Goal: Information Seeking & Learning: Learn about a topic

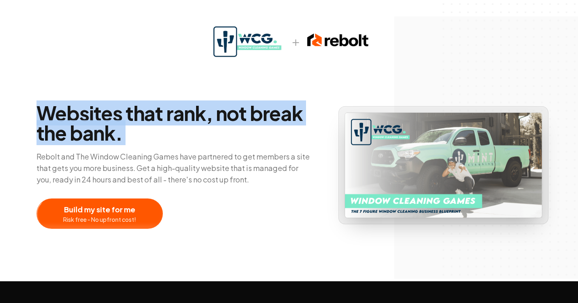
drag, startPoint x: 25, startPoint y: 98, endPoint x: 145, endPoint y: 144, distance: 128.6
click at [146, 144] on div "Websites that rank, not break the bank. Rebolt and The Window Cleaning Games ha…" at bounding box center [289, 140] width 578 height 281
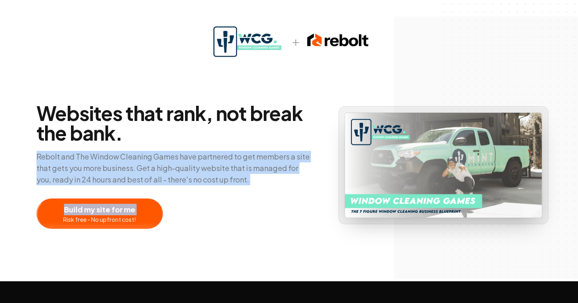
drag, startPoint x: 33, startPoint y: 154, endPoint x: 294, endPoint y: 194, distance: 264.7
click at [294, 194] on div "Websites that rank, not break the bank. Rebolt and The Window Cleaning Games ha…" at bounding box center [289, 165] width 525 height 127
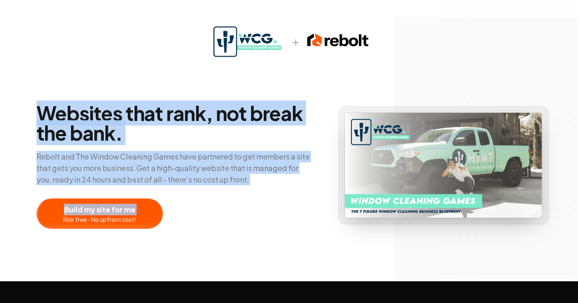
drag, startPoint x: 293, startPoint y: 187, endPoint x: 32, endPoint y: 109, distance: 272.7
click at [33, 109] on div "Websites that rank, not break the bank. Rebolt and The Window Cleaning Games ha…" at bounding box center [289, 165] width 525 height 127
click at [32, 108] on div "Websites that rank, not break the bank. Rebolt and The Window Cleaning Games ha…" at bounding box center [289, 165] width 525 height 127
drag, startPoint x: 35, startPoint y: 110, endPoint x: 258, endPoint y: 183, distance: 234.0
click at [257, 183] on div "Websites that rank, not break the bank. Rebolt and The Window Cleaning Games ha…" at bounding box center [289, 165] width 525 height 127
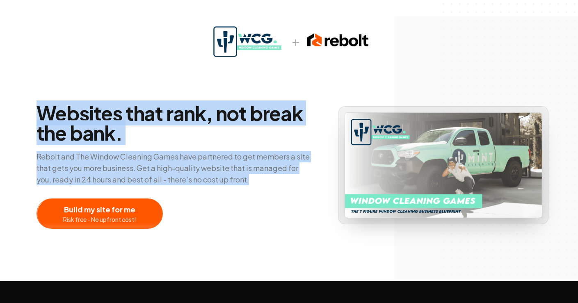
click at [260, 183] on p "Rebolt and The Window Cleaning Games have partnered to get members a site that …" at bounding box center [175, 168] width 276 height 34
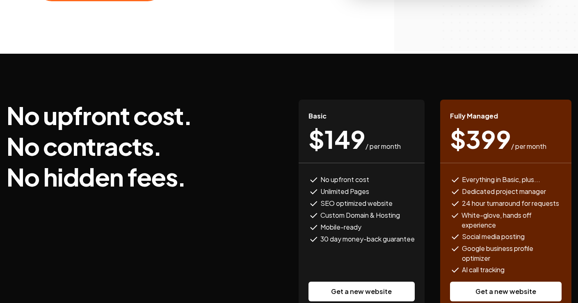
scroll to position [252, 0]
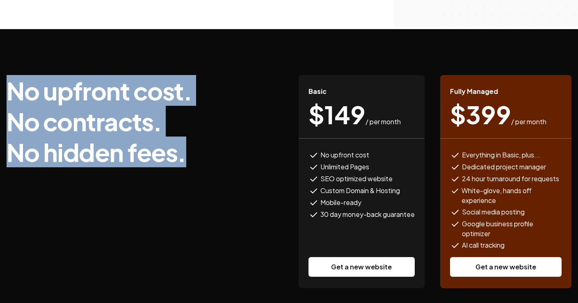
drag, startPoint x: 28, startPoint y: 76, endPoint x: 164, endPoint y: 205, distance: 187.4
click at [164, 205] on div "No upfront cost. No contracts. No hidden fees. Basic $ 149 / per month No upfro…" at bounding box center [289, 181] width 578 height 305
drag, startPoint x: 162, startPoint y: 202, endPoint x: 20, endPoint y: 52, distance: 206.3
click at [20, 53] on div "No upfront cost. No contracts. No hidden fees. Basic $ 149 / per month No upfro…" at bounding box center [289, 181] width 578 height 305
drag, startPoint x: 20, startPoint y: 52, endPoint x: 142, endPoint y: 206, distance: 196.2
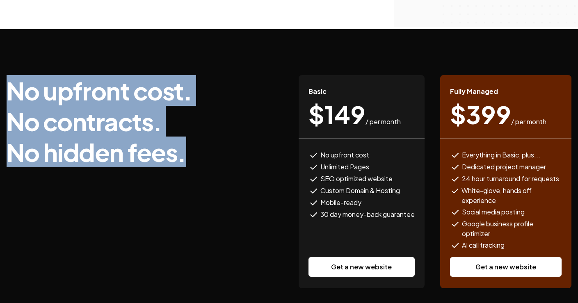
click at [142, 206] on div "No upfront cost. No contracts. No hidden fees. Basic $ 149 / per month No upfro…" at bounding box center [289, 181] width 578 height 305
drag, startPoint x: 142, startPoint y: 206, endPoint x: 63, endPoint y: 69, distance: 158.4
click at [63, 69] on div "No upfront cost. No contracts. No hidden fees. Basic $ 149 / per month No upfro…" at bounding box center [289, 181] width 578 height 305
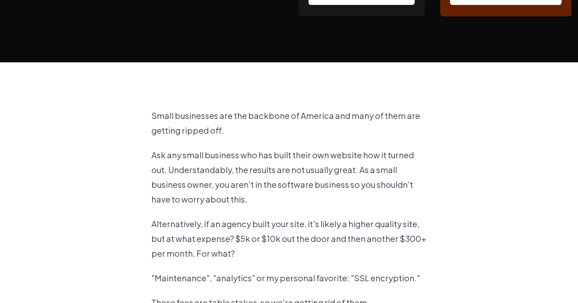
scroll to position [524, 0]
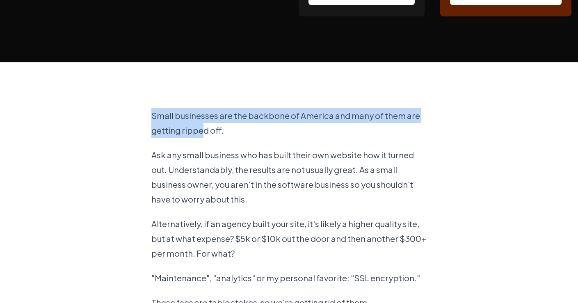
drag, startPoint x: 148, startPoint y: 113, endPoint x: 203, endPoint y: 128, distance: 57.0
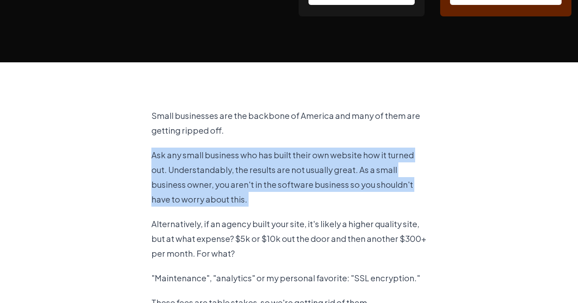
drag, startPoint x: 130, startPoint y: 155, endPoint x: 228, endPoint y: 209, distance: 112.9
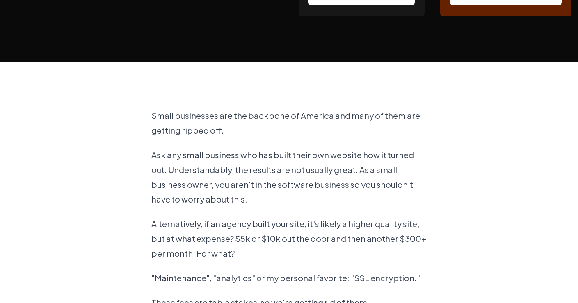
drag, startPoint x: 228, startPoint y: 209, endPoint x: 233, endPoint y: 206, distance: 5.7
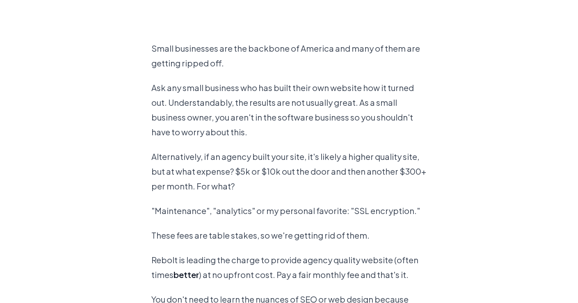
scroll to position [681, 0]
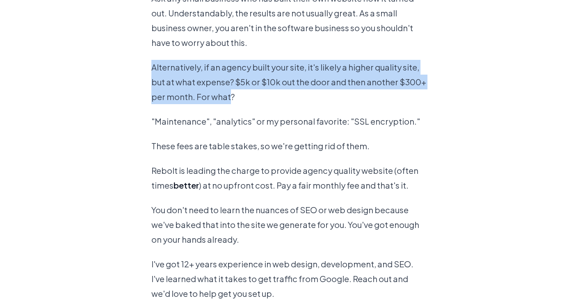
drag, startPoint x: 165, startPoint y: 59, endPoint x: 275, endPoint y: 105, distance: 119.0
click at [228, 97] on div "Small businesses are the backbone of America and many of them are getting rippe…" at bounding box center [289, 197] width 276 height 582
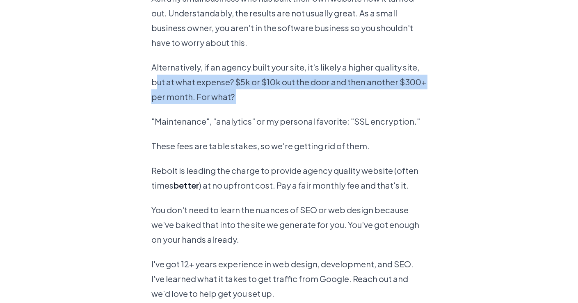
drag, startPoint x: 273, startPoint y: 105, endPoint x: 135, endPoint y: 65, distance: 143.4
click at [136, 69] on section "Small businesses are the backbone of America and many of them are getting rippe…" at bounding box center [289, 197] width 578 height 582
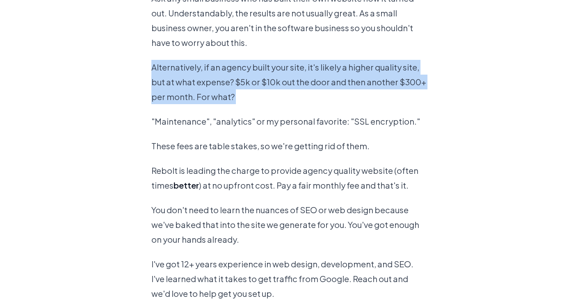
click at [135, 65] on section "Small businesses are the backbone of America and many of them are getting rippe…" at bounding box center [289, 197] width 578 height 582
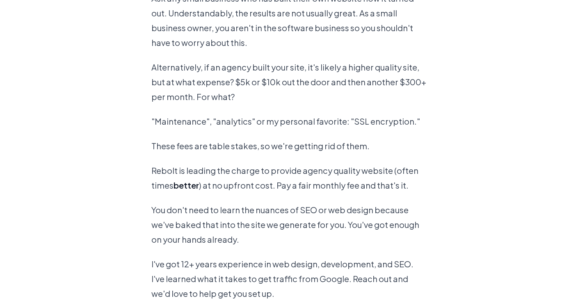
drag, startPoint x: 160, startPoint y: 138, endPoint x: 154, endPoint y: 131, distance: 9.3
click at [156, 133] on div "Small businesses are the backbone of America and many of them are getting rippe…" at bounding box center [289, 197] width 276 height 582
drag, startPoint x: 154, startPoint y: 131, endPoint x: 235, endPoint y: 152, distance: 84.3
click at [228, 144] on div "Small businesses are the backbone of America and many of them are getting rippe…" at bounding box center [289, 197] width 276 height 582
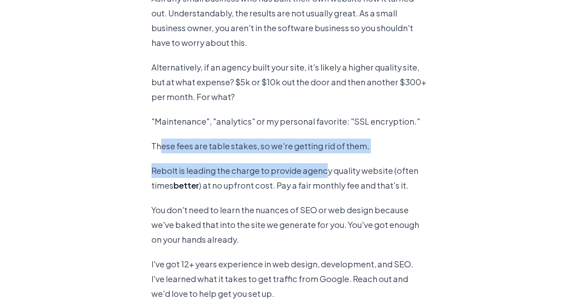
drag, startPoint x: 162, startPoint y: 142, endPoint x: 330, endPoint y: 172, distance: 171.1
click at [340, 168] on div "Small businesses are the backbone of America and many of them are getting rippe…" at bounding box center [289, 197] width 276 height 582
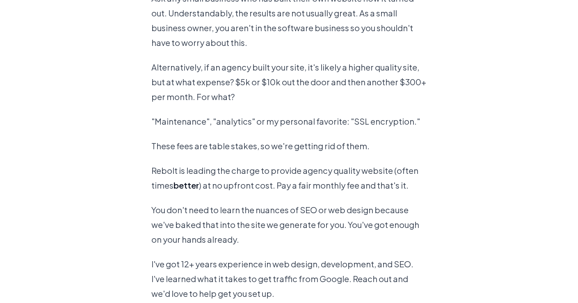
click at [330, 173] on p "Rebolt is leading the charge to provide agency quality website (often times bet…" at bounding box center [289, 178] width 276 height 30
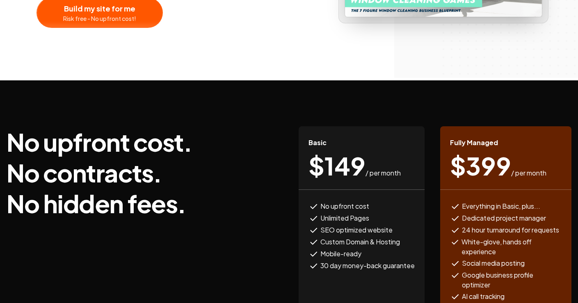
scroll to position [0, 0]
